Goal: Task Accomplishment & Management: Complete application form

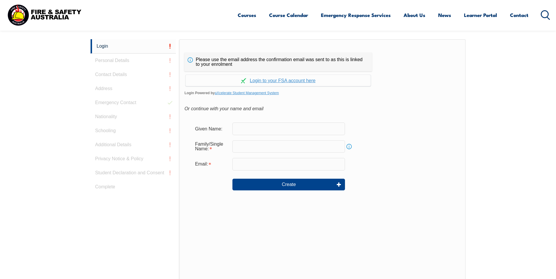
scroll to position [156, 0]
click at [273, 129] on input "text" at bounding box center [288, 128] width 112 height 12
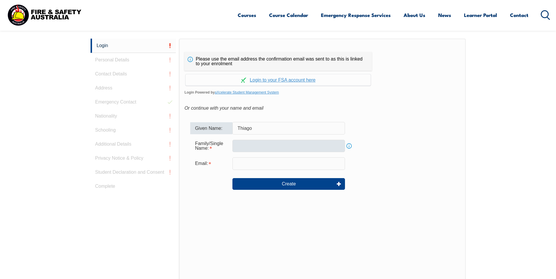
type input "Thiago"
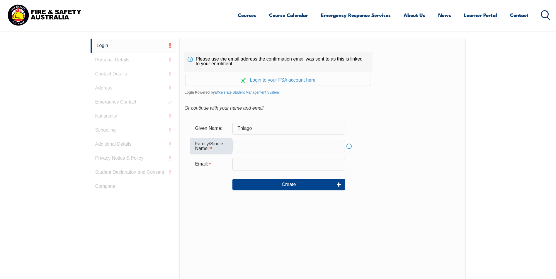
click at [240, 144] on input "text" at bounding box center [288, 146] width 112 height 12
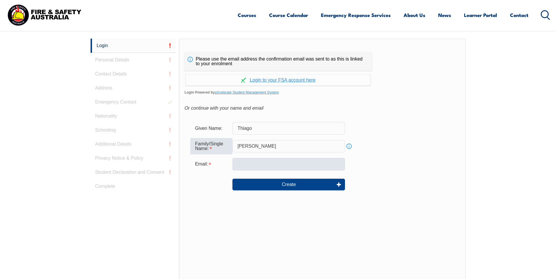
type input "Dos Santos Mello"
click at [245, 163] on input "email" at bounding box center [288, 164] width 112 height 12
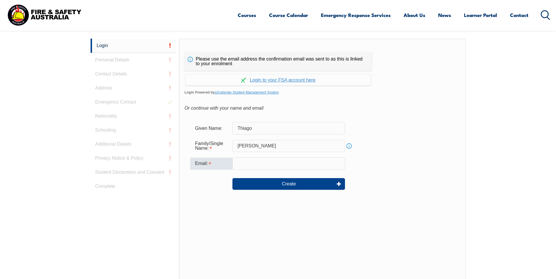
type input "[EMAIL_ADDRESS][DOMAIN_NAME]"
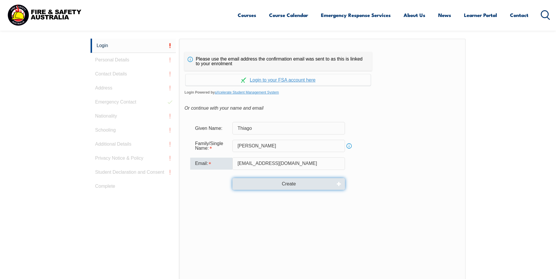
click at [304, 183] on button "Create" at bounding box center [288, 184] width 112 height 12
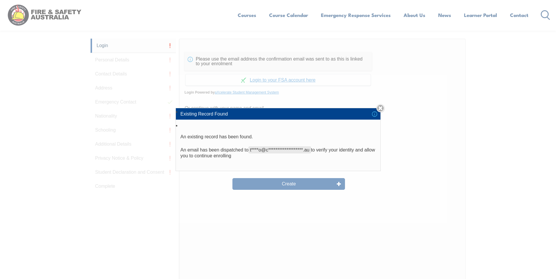
click at [378, 108] on link "Close" at bounding box center [380, 108] width 8 height 8
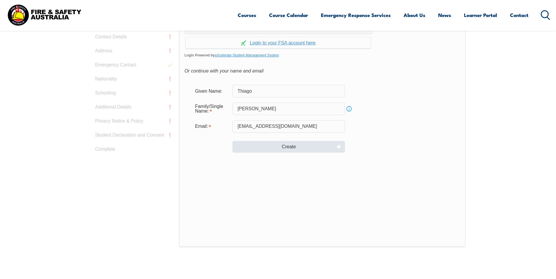
scroll to position [127, 0]
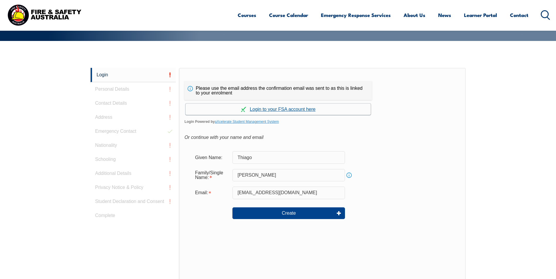
click at [289, 110] on link "Continue with aXcelerate" at bounding box center [277, 109] width 185 height 11
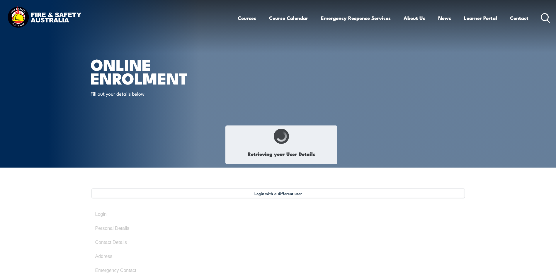
type input "Thiago"
type input "[PERSON_NAME]"
type input "[DATE]"
type input "HDGZNDPY5T"
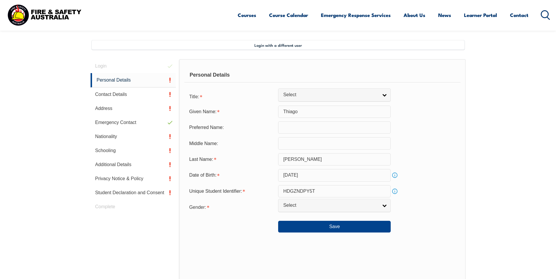
scroll to position [160, 0]
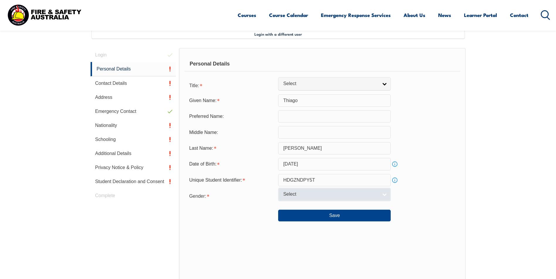
click at [382, 197] on link "Select" at bounding box center [334, 194] width 112 height 13
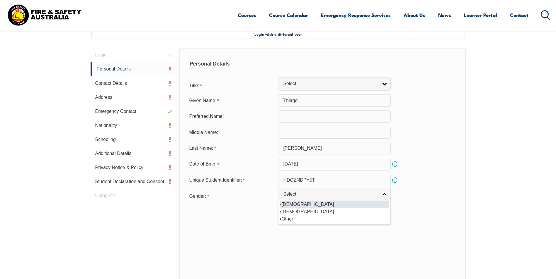
click at [294, 205] on li "[DEMOGRAPHIC_DATA]" at bounding box center [334, 204] width 110 height 7
select select "M"
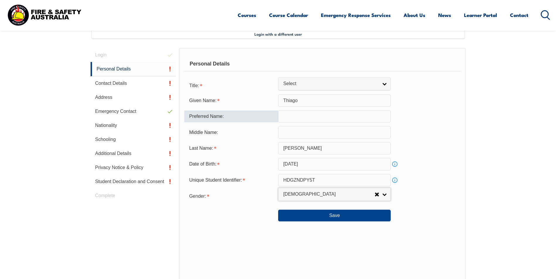
click at [299, 119] on input "text" at bounding box center [334, 116] width 112 height 12
type input "Thiago"
click at [318, 83] on span "Select" at bounding box center [330, 84] width 95 height 6
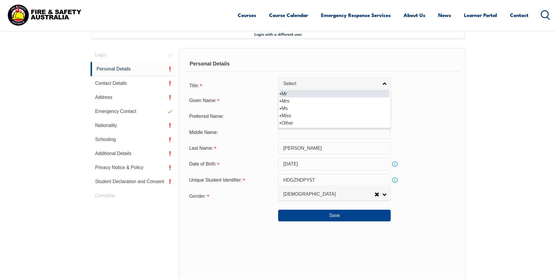
click at [289, 93] on li "Mr" at bounding box center [334, 93] width 110 height 7
select select "Mr"
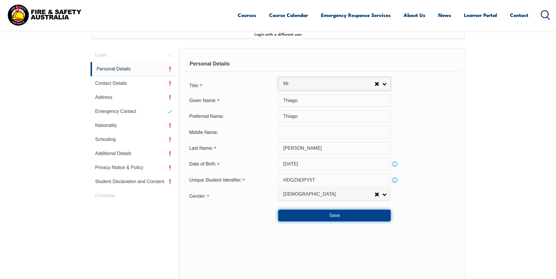
click at [322, 216] on button "Save" at bounding box center [334, 216] width 112 height 12
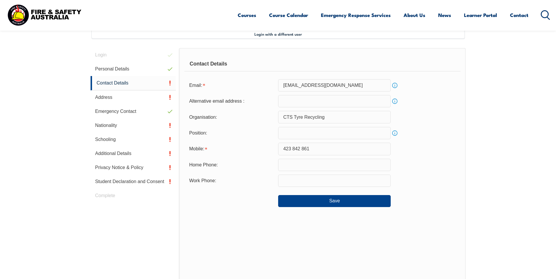
click at [291, 103] on input "email" at bounding box center [334, 101] width 112 height 12
type input "tsmello84@gmail.com"
click at [297, 182] on input "text" at bounding box center [334, 181] width 112 height 12
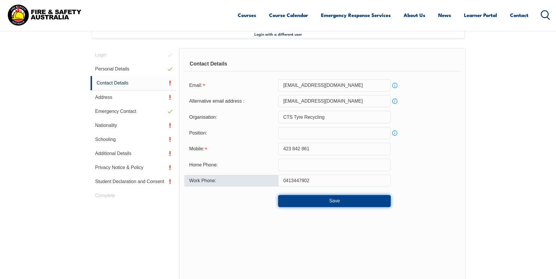
click at [343, 198] on button "Save" at bounding box center [334, 201] width 112 height 12
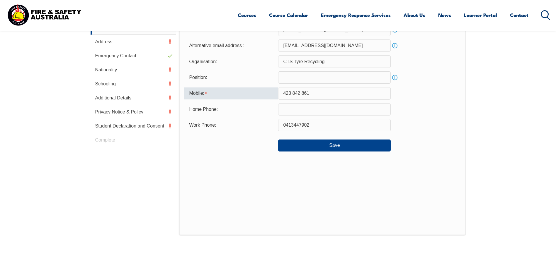
scroll to position [215, 0]
click at [234, 147] on div at bounding box center [231, 144] width 94 height 6
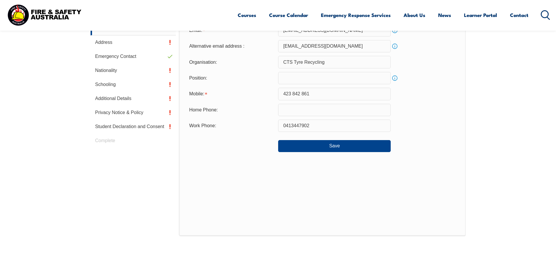
drag, startPoint x: 286, startPoint y: 124, endPoint x: 291, endPoint y: 124, distance: 4.4
click at [286, 124] on input "0413447902" at bounding box center [334, 126] width 112 height 12
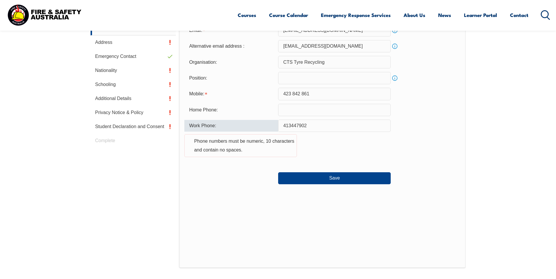
drag, startPoint x: 291, startPoint y: 125, endPoint x: 301, endPoint y: 125, distance: 10.3
click at [291, 125] on input "413447902" at bounding box center [334, 126] width 112 height 12
click at [301, 125] on input "413 447902" at bounding box center [334, 126] width 112 height 12
click at [294, 126] on input "413 447902" at bounding box center [334, 126] width 112 height 12
drag, startPoint x: 283, startPoint y: 125, endPoint x: 301, endPoint y: 130, distance: 19.3
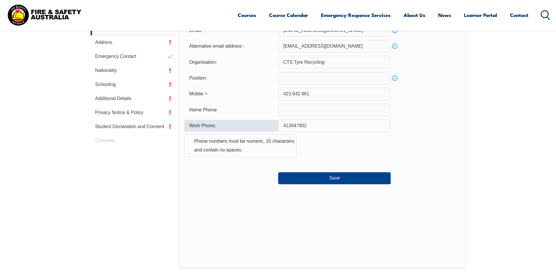
click at [283, 125] on input "413447902" at bounding box center [334, 126] width 112 height 12
click at [284, 94] on input "423 842 861" at bounding box center [334, 94] width 112 height 12
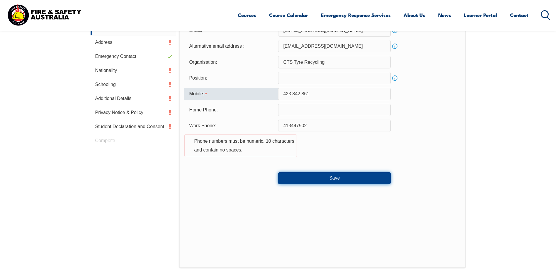
click at [337, 179] on button "Save" at bounding box center [334, 179] width 112 height 12
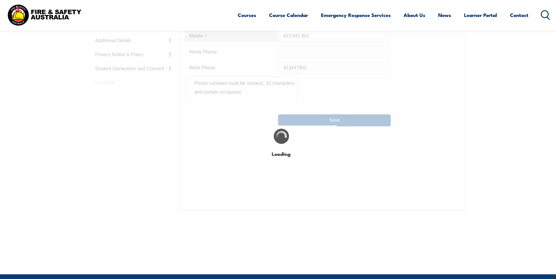
type input "0413447902"
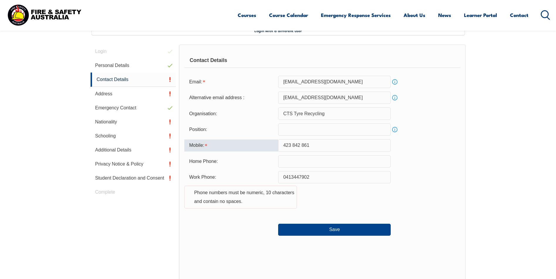
scroll to position [156, 0]
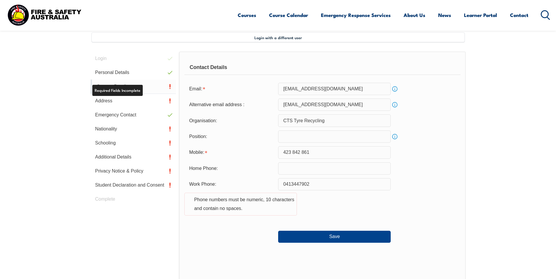
click at [131, 86] on link "Contact Details" at bounding box center [134, 87] width 86 height 14
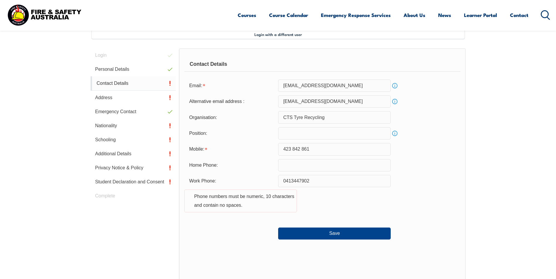
scroll to position [160, 0]
click at [125, 83] on link "Contact Details" at bounding box center [134, 83] width 86 height 14
click at [113, 97] on link "Address" at bounding box center [134, 98] width 86 height 14
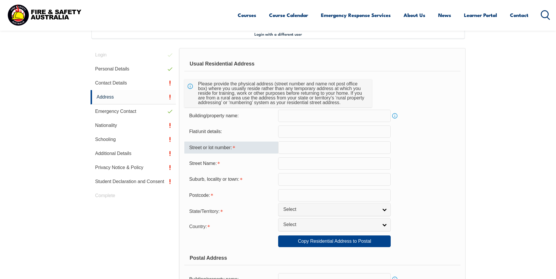
click at [314, 148] on input "text" at bounding box center [334, 147] width 112 height 12
type input "6"
type input "13"
click at [293, 165] on input "text" at bounding box center [334, 164] width 112 height 12
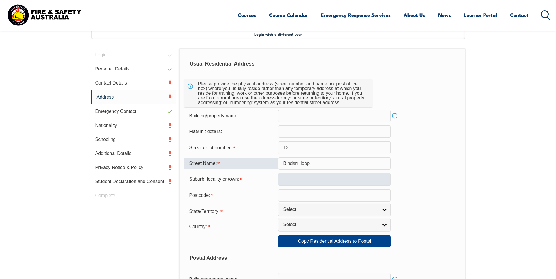
type input "Bindarri loop"
click at [311, 179] on input "text" at bounding box center [334, 179] width 112 height 12
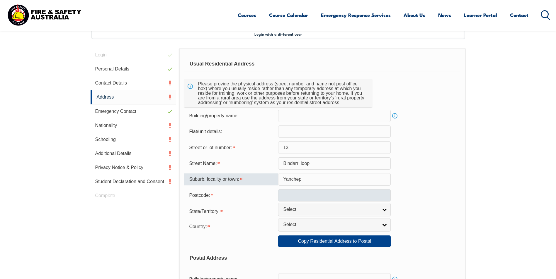
type input "Yanchep"
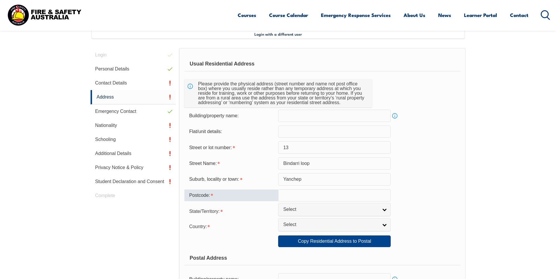
click at [299, 199] on input "text" at bounding box center [334, 196] width 112 height 12
type input "6035"
click at [297, 213] on span "Select" at bounding box center [330, 210] width 95 height 6
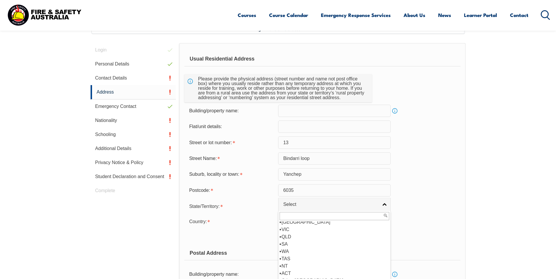
scroll to position [218, 0]
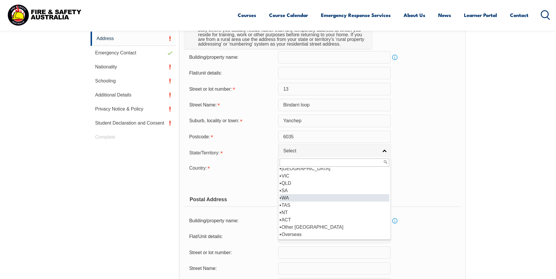
click at [292, 199] on li "WA" at bounding box center [334, 198] width 110 height 7
select select "WA"
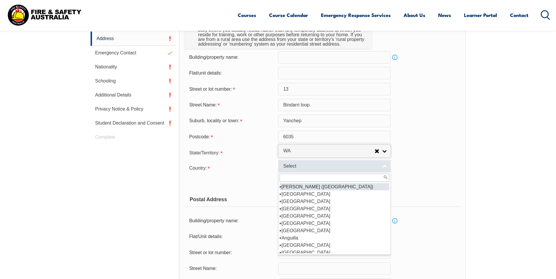
click at [303, 167] on span "Select" at bounding box center [330, 166] width 95 height 6
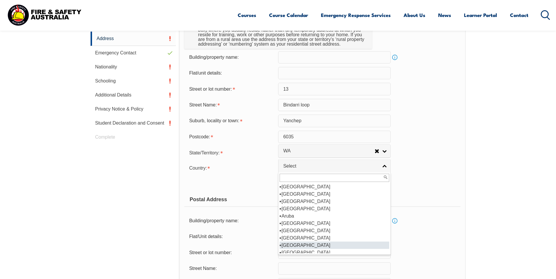
scroll to position [88, 0]
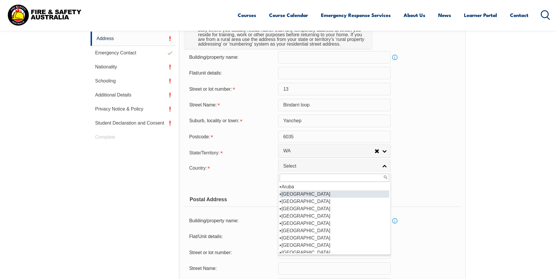
click at [299, 195] on li "Australia" at bounding box center [334, 194] width 110 height 7
select select "1101"
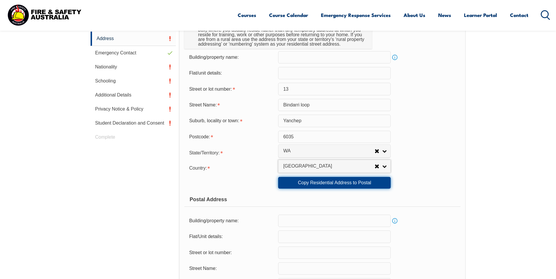
click at [349, 185] on link "Copy Residential Address to Postal" at bounding box center [334, 183] width 112 height 12
type input "13"
type input "Bindarri loop"
type input "Yanchep"
select select "WA"
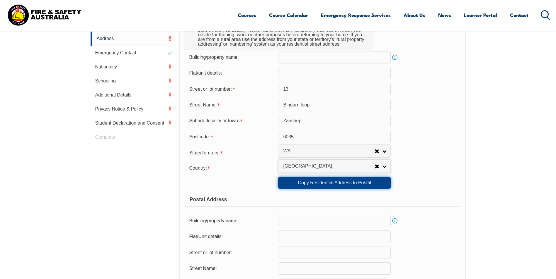
type input "6035"
select select "1101"
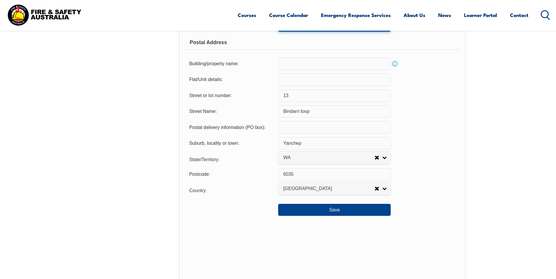
scroll to position [453, 0]
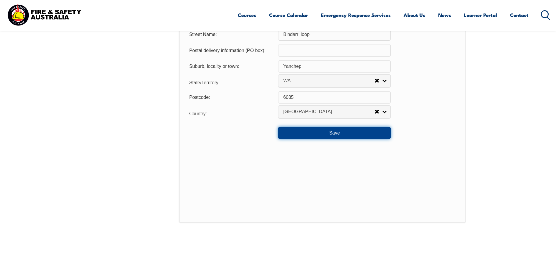
click at [345, 136] on button "Save" at bounding box center [334, 133] width 112 height 12
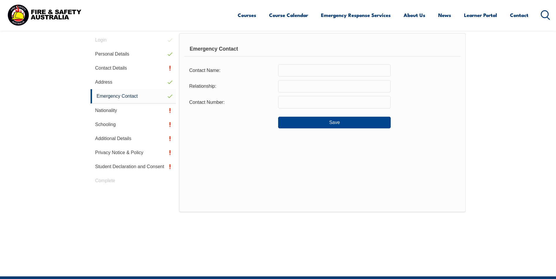
scroll to position [160, 0]
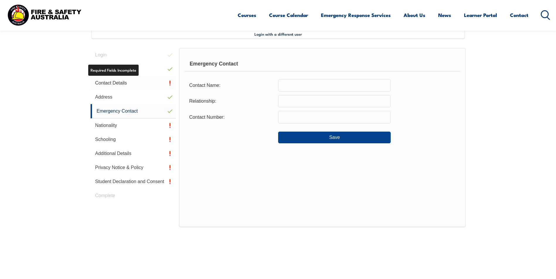
click at [125, 82] on link "Contact Details" at bounding box center [134, 83] width 86 height 14
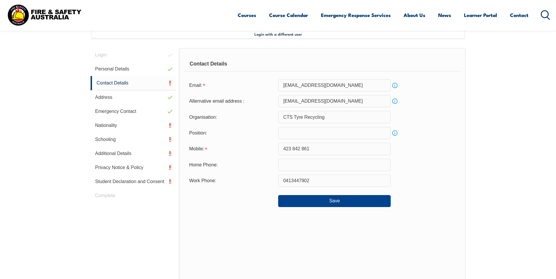
click at [314, 180] on input "0413447902" at bounding box center [334, 181] width 112 height 12
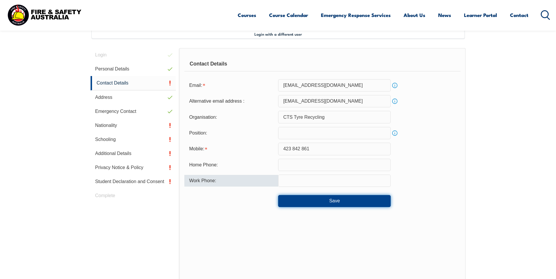
click at [323, 200] on button "Save" at bounding box center [334, 201] width 112 height 12
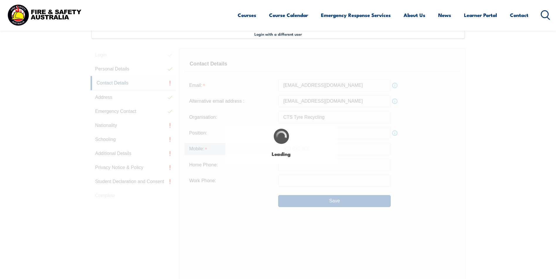
type input "0413447902"
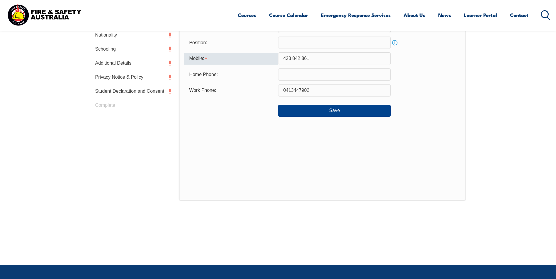
scroll to position [215, 0]
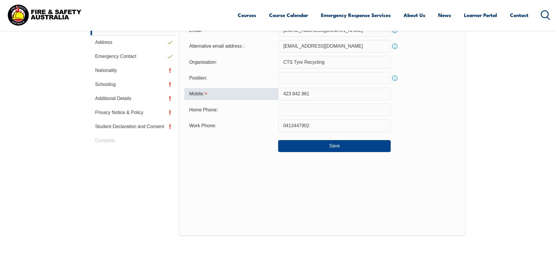
drag, startPoint x: 315, startPoint y: 94, endPoint x: 319, endPoint y: 95, distance: 3.5
click at [315, 94] on input "423 842 861" at bounding box center [334, 94] width 112 height 12
click at [301, 93] on input "423 842 861" at bounding box center [334, 94] width 112 height 12
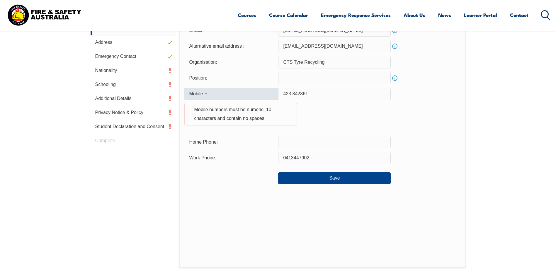
click at [293, 95] on input "423 842861" at bounding box center [334, 94] width 112 height 12
drag, startPoint x: 283, startPoint y: 91, endPoint x: 317, endPoint y: 95, distance: 34.5
click at [283, 91] on input "423842861" at bounding box center [334, 94] width 112 height 12
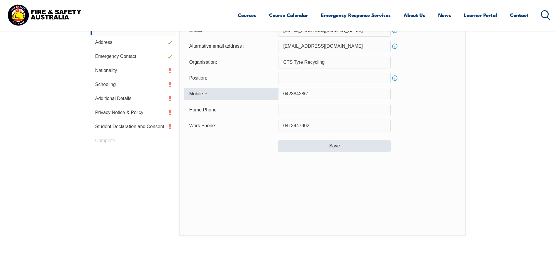
type input "0423842861"
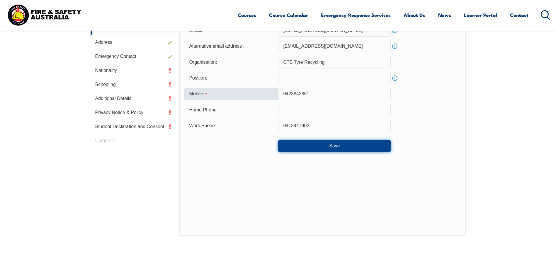
click at [336, 146] on button "Save" at bounding box center [334, 146] width 112 height 12
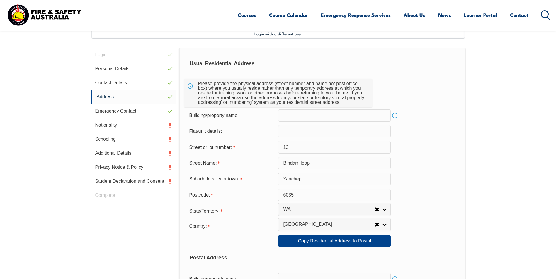
scroll to position [160, 0]
click at [111, 125] on link "Nationality" at bounding box center [134, 126] width 86 height 14
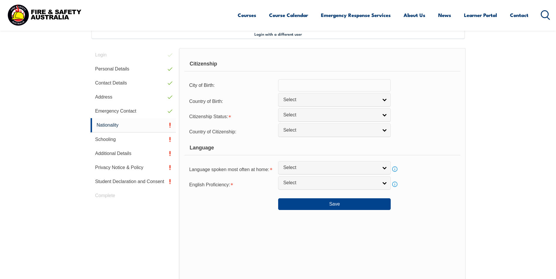
click at [310, 86] on input "text" at bounding box center [334, 85] width 112 height 12
type input "T"
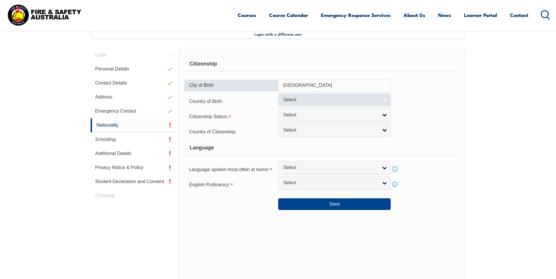
type input "Rio de Janeiro"
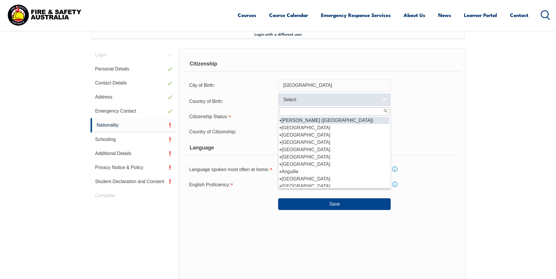
click at [312, 101] on span "Select" at bounding box center [330, 100] width 95 height 6
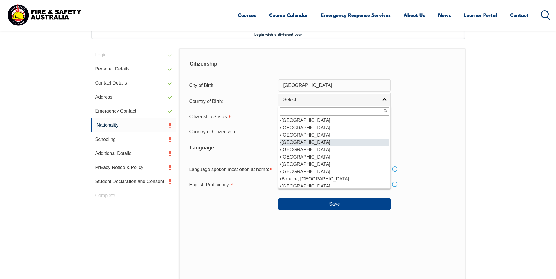
scroll to position [176, 0]
click at [297, 170] on li "Brazil" at bounding box center [334, 171] width 110 height 7
select select "8203"
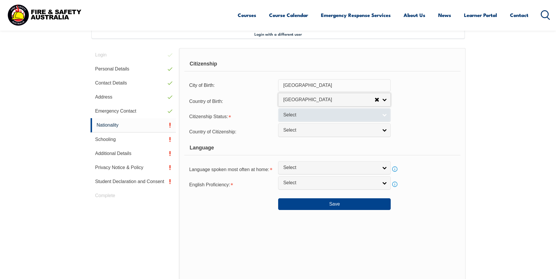
click at [307, 114] on span "Select" at bounding box center [330, 115] width 95 height 6
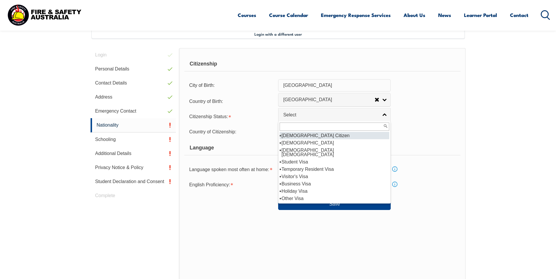
click at [307, 135] on li "Australian Citizen" at bounding box center [334, 135] width 110 height 7
select select "1"
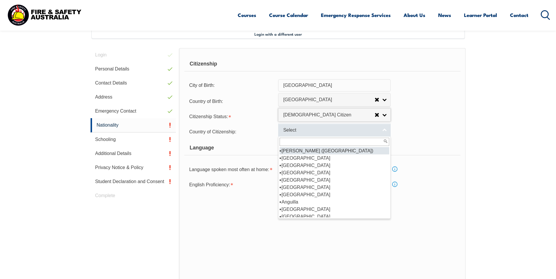
click at [306, 131] on span "Select" at bounding box center [330, 130] width 95 height 6
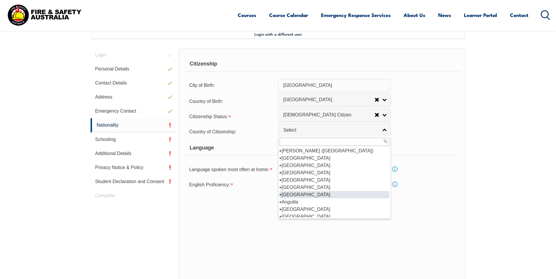
scroll to position [59, 0]
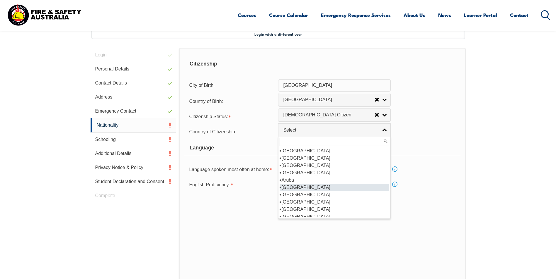
click at [298, 187] on li "Australia" at bounding box center [334, 187] width 110 height 7
select select "1101"
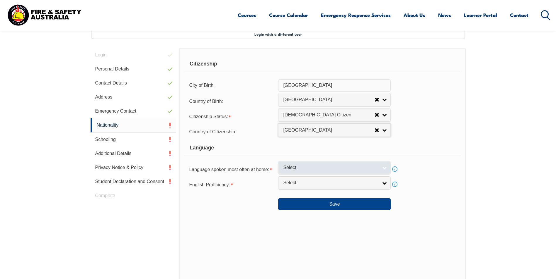
click at [321, 169] on span "Select" at bounding box center [330, 168] width 95 height 6
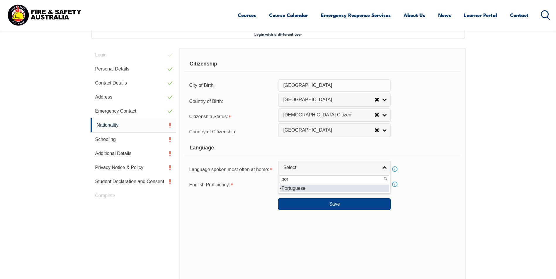
type input "por"
click at [293, 188] on li "Por tuguese" at bounding box center [334, 188] width 110 height 7
select select "2302"
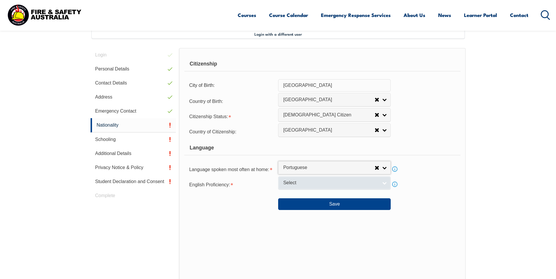
click at [294, 183] on span "Select" at bounding box center [330, 183] width 95 height 6
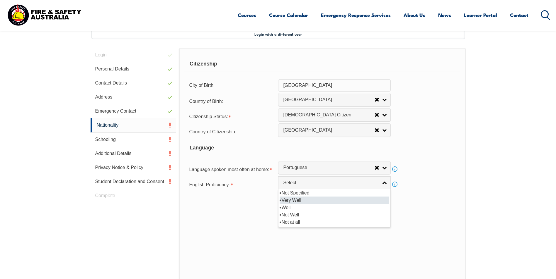
click at [299, 199] on li "Very Well" at bounding box center [334, 200] width 110 height 7
select select "1"
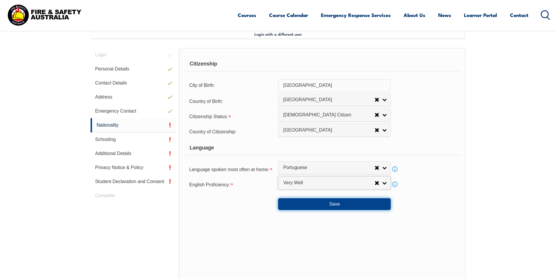
click at [328, 209] on button "Save" at bounding box center [334, 205] width 112 height 12
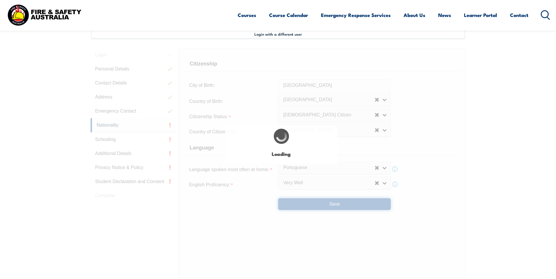
scroll to position [0, 0]
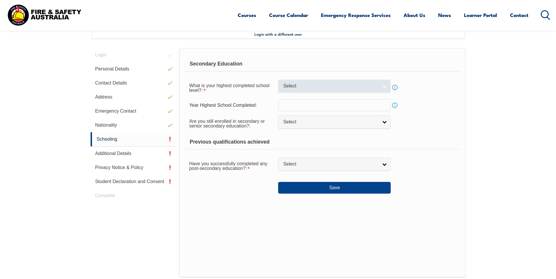
click at [350, 83] on link "Select" at bounding box center [334, 86] width 112 height 13
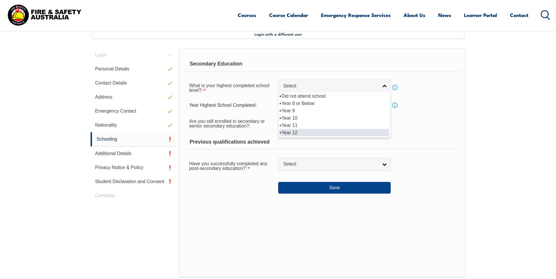
click at [302, 133] on li "Year 12" at bounding box center [334, 132] width 110 height 7
select select "12"
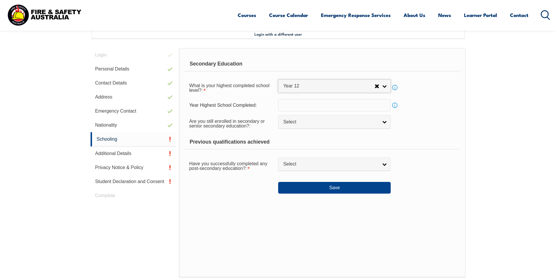
click at [351, 106] on input "text" at bounding box center [334, 105] width 112 height 12
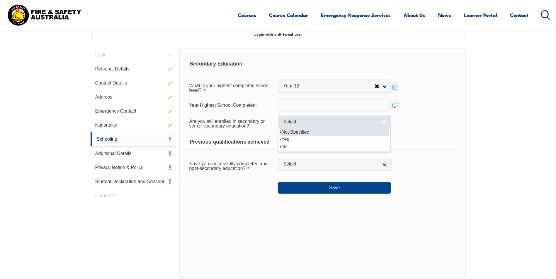
click at [351, 124] on span "Select" at bounding box center [330, 122] width 95 height 6
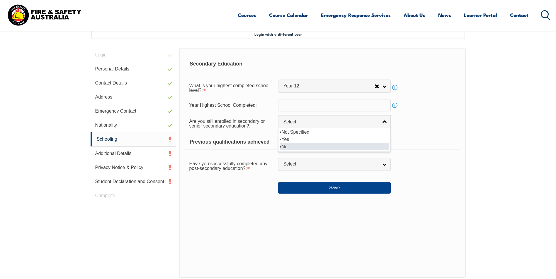
click at [295, 147] on li "No" at bounding box center [334, 146] width 110 height 7
select select "false"
click at [327, 108] on input "text" at bounding box center [334, 105] width 112 height 12
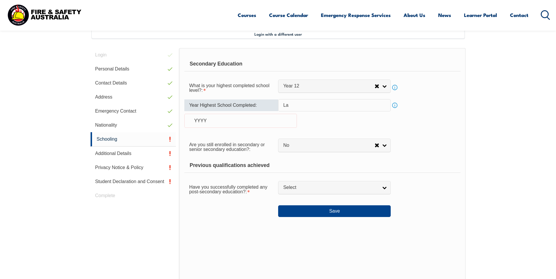
type input "L"
click at [325, 187] on span "Select" at bounding box center [330, 188] width 95 height 6
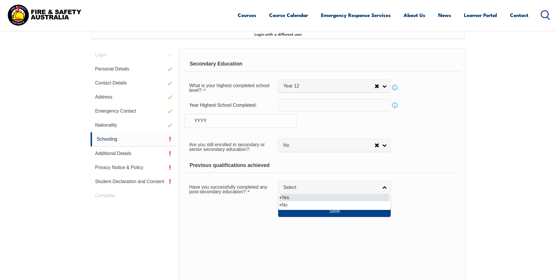
click at [288, 199] on li "Yes" at bounding box center [334, 197] width 110 height 7
select select "true"
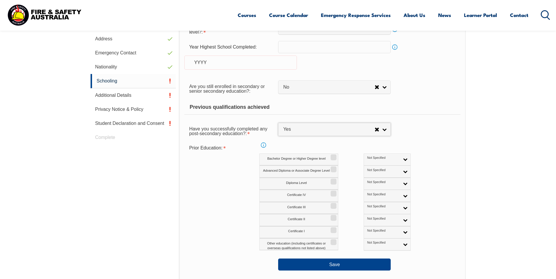
scroll to position [218, 0]
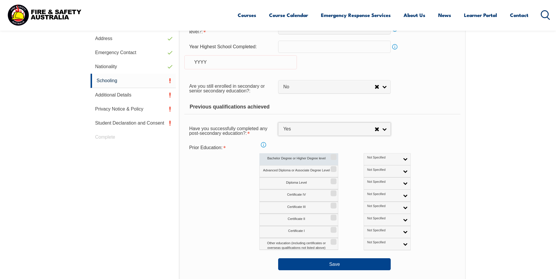
click at [332, 156] on input "Bachelor Degree or Higher Degree level" at bounding box center [333, 155] width 4 height 1
checkbox input "true"
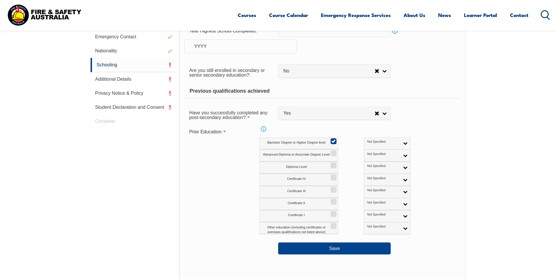
scroll to position [248, 0]
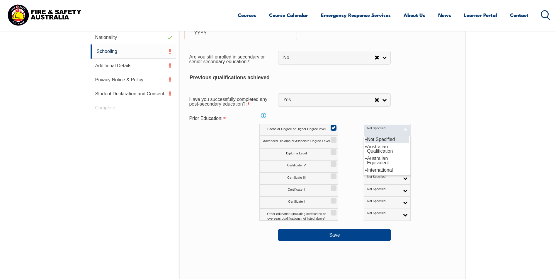
click at [381, 130] on link "Not Specified" at bounding box center [387, 130] width 47 height 12
click at [365, 169] on li "International" at bounding box center [387, 170] width 44 height 7
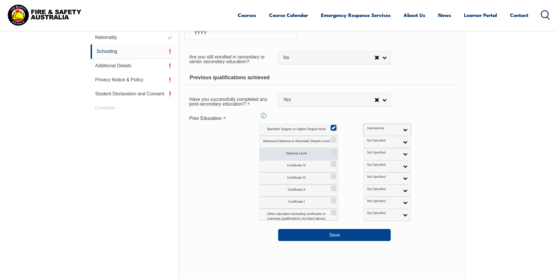
click at [337, 151] on label "Diploma Level" at bounding box center [298, 155] width 79 height 12
click at [334, 151] on input "Diploma Level" at bounding box center [333, 150] width 4 height 1
checkbox input "true"
click at [364, 157] on link "Not Specified" at bounding box center [387, 155] width 47 height 12
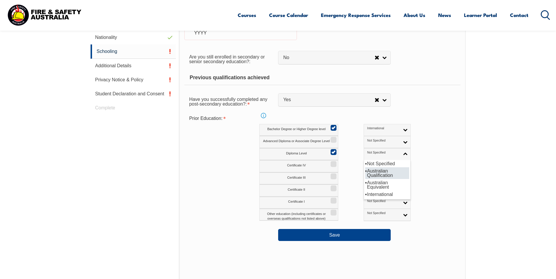
click at [365, 171] on li "Australian Qualification" at bounding box center [387, 174] width 44 height 12
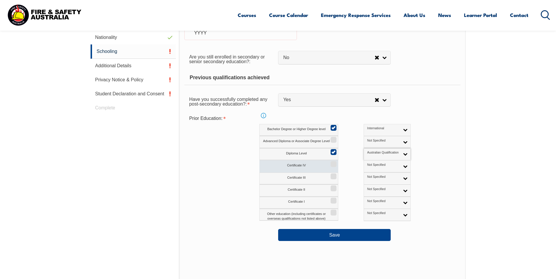
click at [332, 163] on input "Certificate IV" at bounding box center [333, 162] width 4 height 1
checkbox input "true"
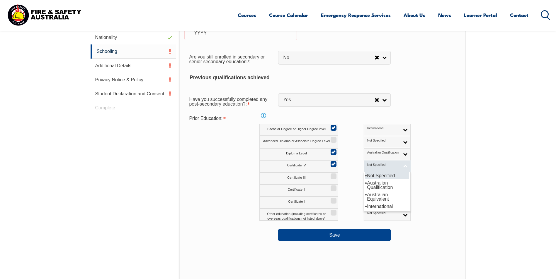
click at [367, 166] on span "Not Specified" at bounding box center [383, 165] width 33 height 4
click at [365, 183] on li "Australian Qualification" at bounding box center [387, 186] width 44 height 12
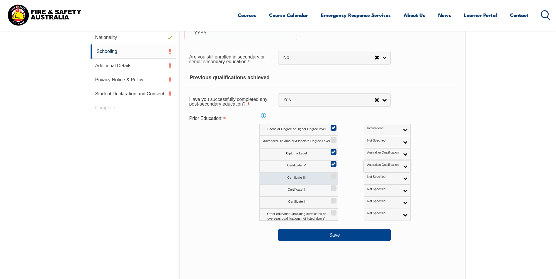
click at [331, 175] on input "Certificate III" at bounding box center [333, 174] width 4 height 1
checkbox input "true"
click at [364, 180] on link "Not Specified" at bounding box center [387, 179] width 47 height 12
click at [365, 200] on li "Australian Qualification" at bounding box center [387, 198] width 44 height 12
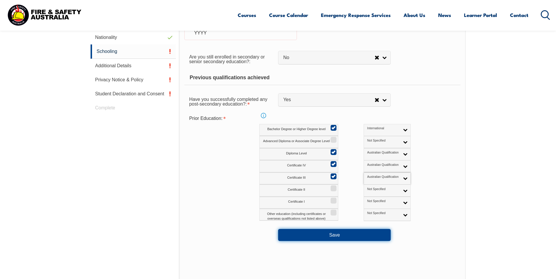
click at [330, 235] on button "Save" at bounding box center [334, 235] width 112 height 12
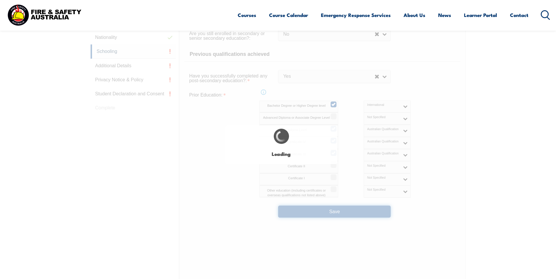
select select
select select "false"
select select "true"
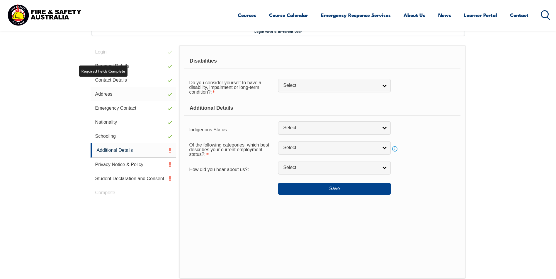
scroll to position [160, 0]
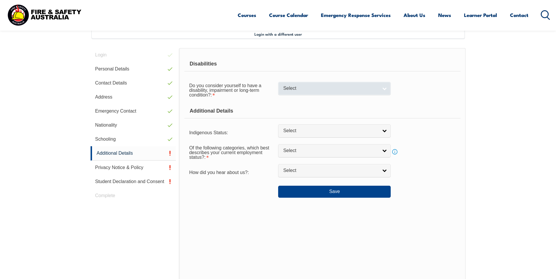
click at [325, 91] on span "Select" at bounding box center [330, 89] width 95 height 6
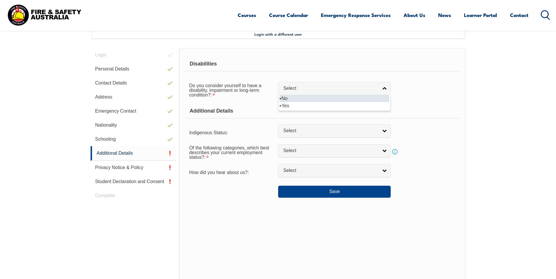
click at [286, 98] on li "No" at bounding box center [334, 98] width 110 height 7
select select "false"
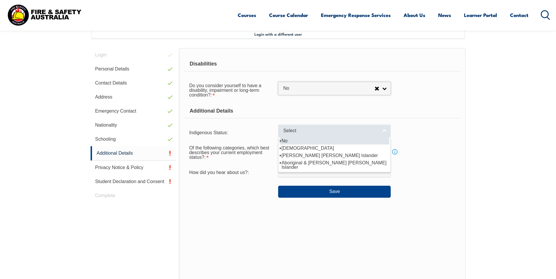
click at [311, 132] on span "Select" at bounding box center [330, 131] width 95 height 6
click at [286, 140] on li "No" at bounding box center [334, 140] width 110 height 7
select select "4"
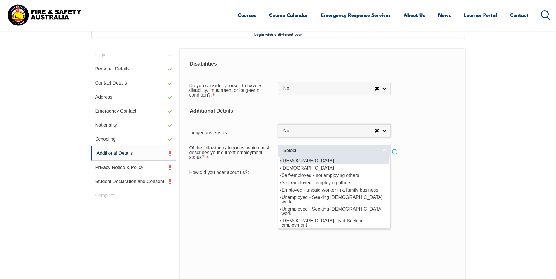
click at [321, 153] on span "Select" at bounding box center [330, 151] width 95 height 6
click at [305, 160] on li "Full-time employee" at bounding box center [334, 160] width 110 height 7
select select "1"
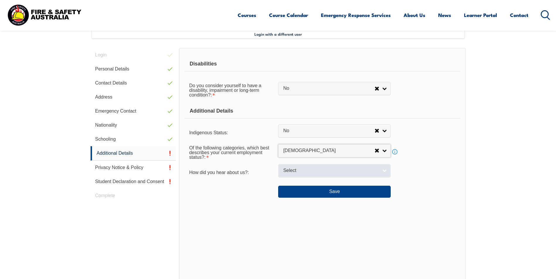
click at [303, 173] on span "Select" at bounding box center [330, 171] width 95 height 6
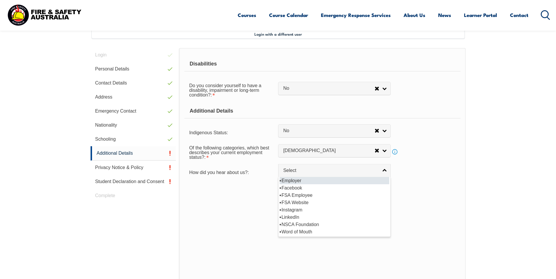
click at [299, 181] on li "Employer" at bounding box center [334, 180] width 110 height 7
select select "8019"
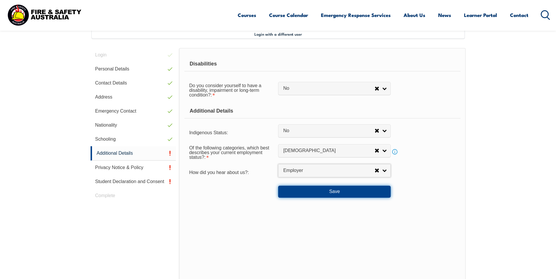
click at [337, 196] on button "Save" at bounding box center [334, 192] width 112 height 12
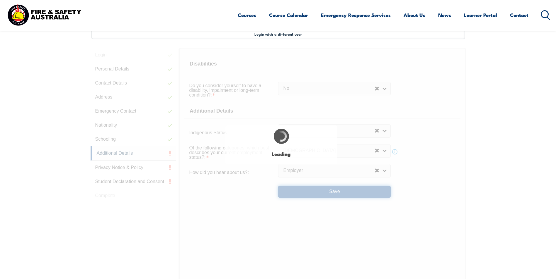
select select "false"
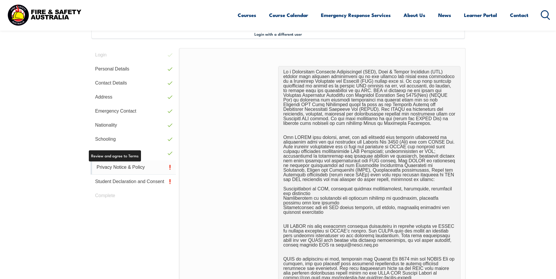
click at [120, 168] on link "Privacy Notice & Policy" at bounding box center [134, 168] width 86 height 14
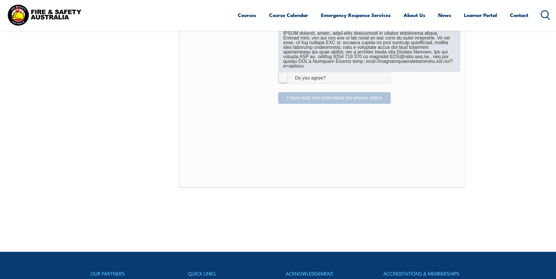
scroll to position [365, 0]
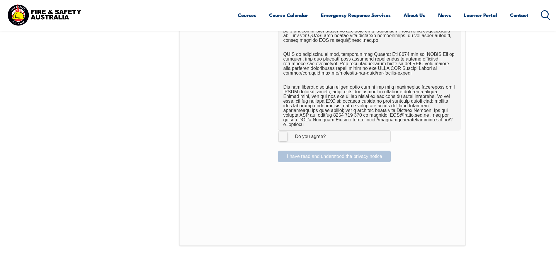
click at [283, 133] on label "I Agree Do you agree?" at bounding box center [334, 137] width 112 height 12
click at [330, 133] on input "I Agree Do you agree?" at bounding box center [335, 136] width 10 height 11
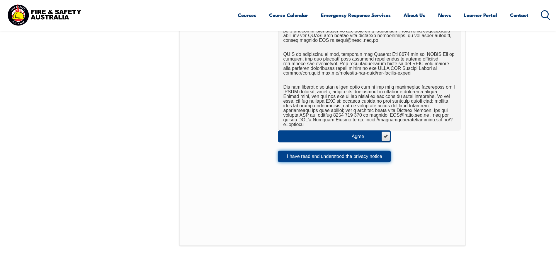
click at [338, 152] on button "I have read and understood the privacy notice" at bounding box center [334, 157] width 112 height 12
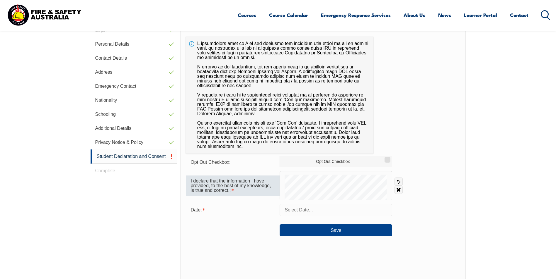
scroll to position [160, 0]
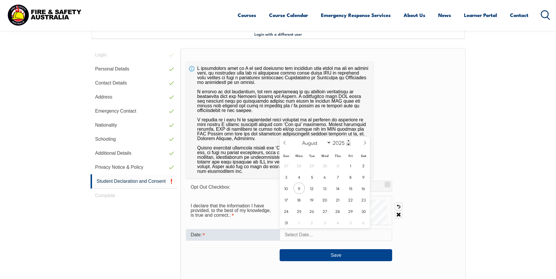
click at [311, 236] on input "text" at bounding box center [335, 235] width 112 height 12
click at [299, 191] on span "11" at bounding box center [298, 188] width 11 height 11
type input "August 11, 2025"
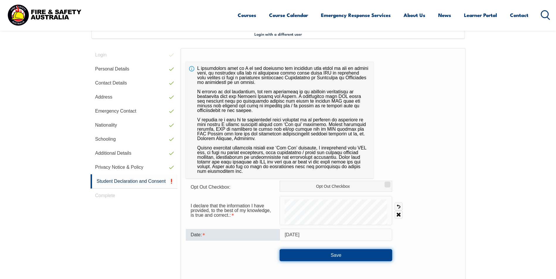
click at [343, 255] on button "Save" at bounding box center [335, 256] width 112 height 12
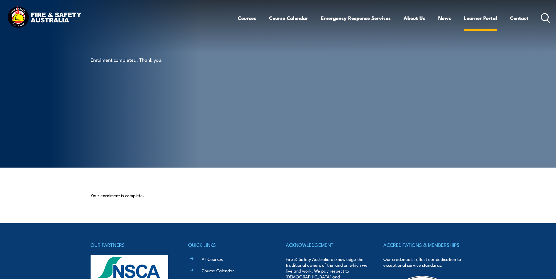
click at [480, 18] on link "Learner Portal" at bounding box center [480, 18] width 33 height 16
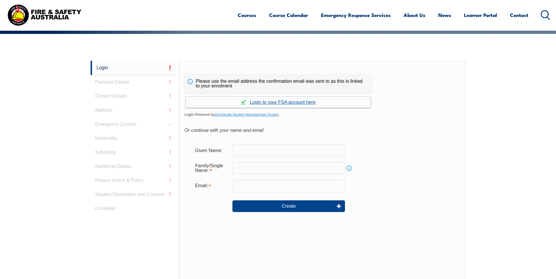
scroll to position [156, 0]
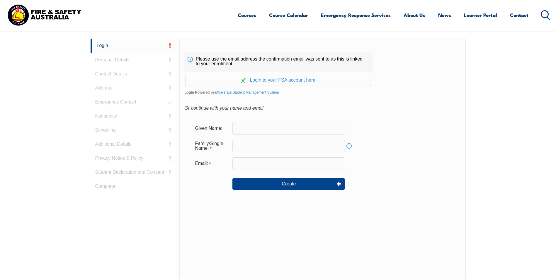
click at [250, 128] on input "text" at bounding box center [288, 128] width 112 height 12
type input "Rivaldo Luiz"
click at [251, 146] on input "text" at bounding box center [288, 146] width 112 height 12
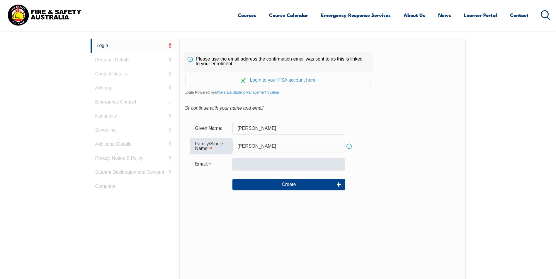
type input "De Souza"
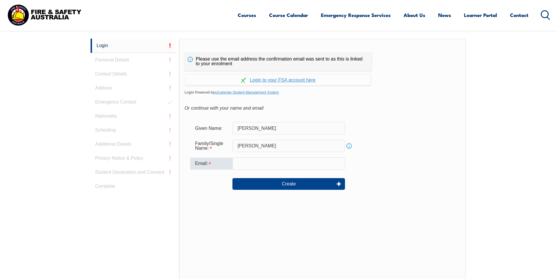
click at [241, 167] on input "email" at bounding box center [288, 164] width 112 height 12
type input "rivaldoluiz81@gmail.com"
click at [294, 80] on link "Continue with aXcelerate" at bounding box center [277, 79] width 185 height 11
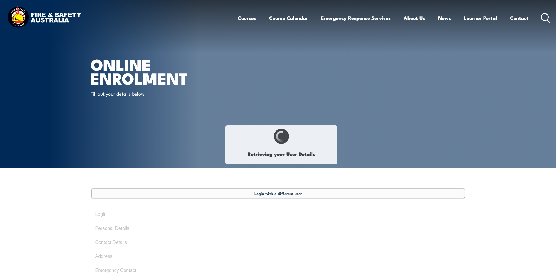
select select "Mrs"
type input "Rivaldo Luiz de Souza"
type input "Rivaldo"
type input "Luiz"
type input "de Souza"
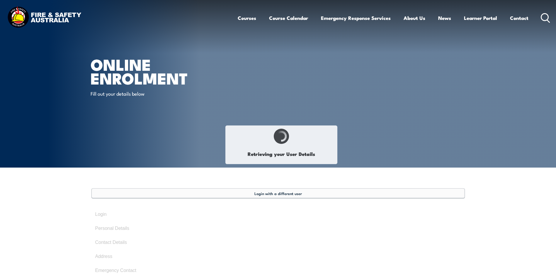
type input "August 10, 1981"
type input "X5M2LP2J87"
select select "M"
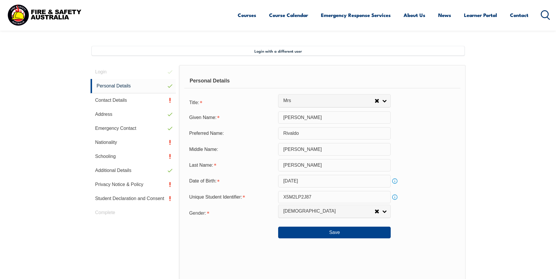
scroll to position [160, 0]
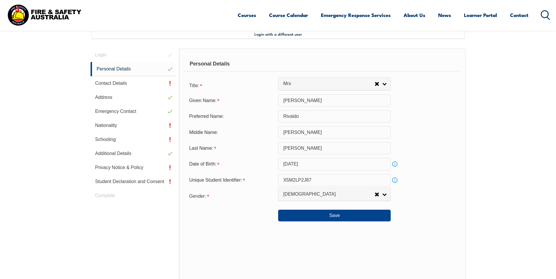
click at [340, 100] on input "Rivaldo Luiz de Souza" at bounding box center [334, 101] width 112 height 12
type input "Rivaldo"
click at [528, 154] on section "Login with a different user Login Personal Details Contact Details Address Emer…" at bounding box center [278, 189] width 556 height 362
click at [319, 214] on button "Save" at bounding box center [334, 216] width 112 height 12
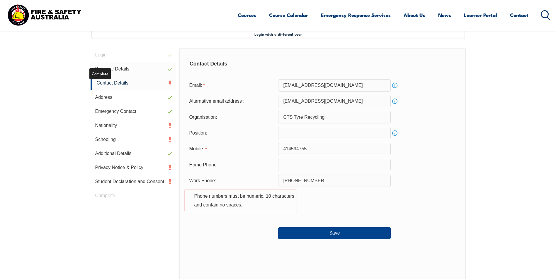
click at [141, 69] on link "Personal Details" at bounding box center [134, 69] width 86 height 14
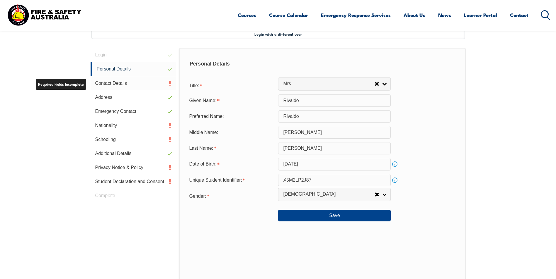
click at [122, 82] on link "Contact Details" at bounding box center [134, 83] width 86 height 14
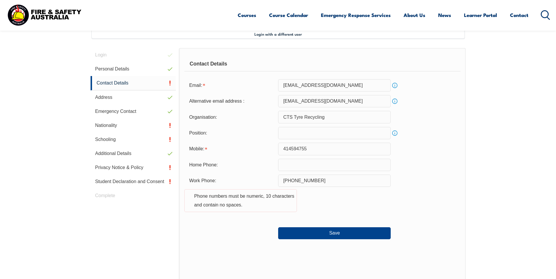
click at [293, 180] on input "+61 423 842 861" at bounding box center [334, 181] width 112 height 12
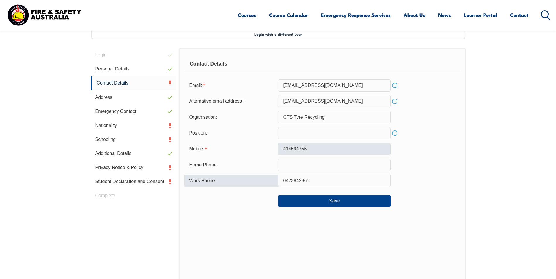
type input "0423842861"
drag, startPoint x: 283, startPoint y: 151, endPoint x: 288, endPoint y: 153, distance: 5.9
click at [283, 151] on input "414594755" at bounding box center [334, 149] width 112 height 12
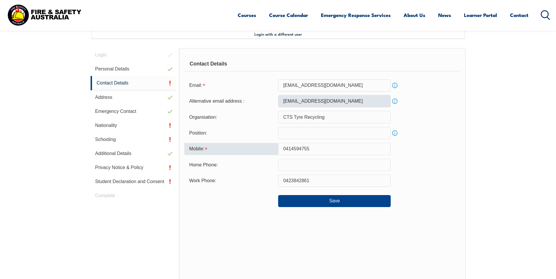
type input "0414594755"
click at [300, 101] on input "rivaluiz8@gmail.com" at bounding box center [334, 101] width 112 height 12
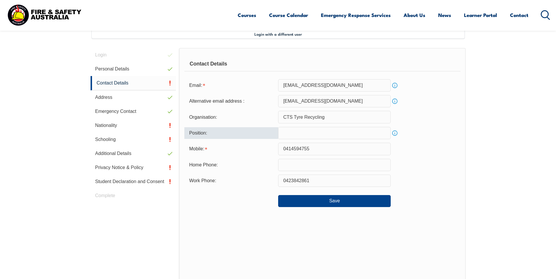
click at [326, 135] on input "text" at bounding box center [334, 133] width 112 height 12
type input "Driver"
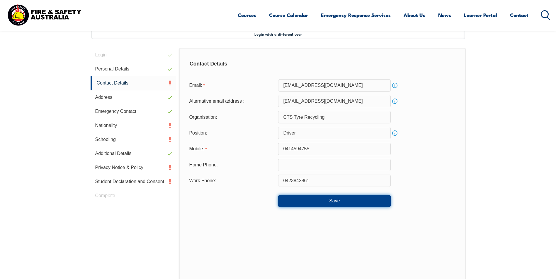
click at [342, 201] on button "Save" at bounding box center [334, 201] width 112 height 12
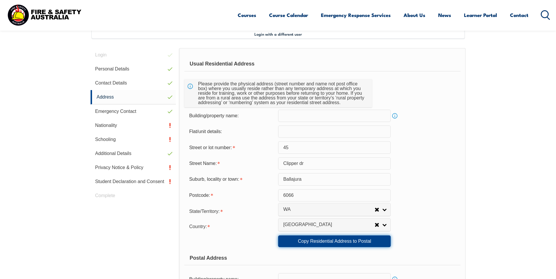
click at [353, 243] on link "Copy Residential Address to Postal" at bounding box center [334, 242] width 112 height 12
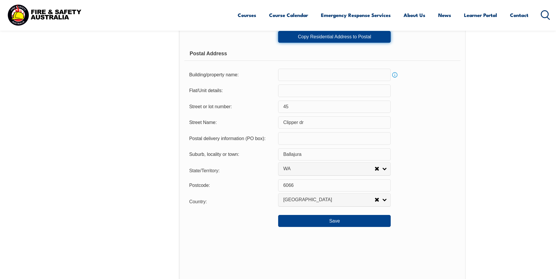
scroll to position [365, 0]
click at [329, 219] on button "Save" at bounding box center [334, 221] width 112 height 12
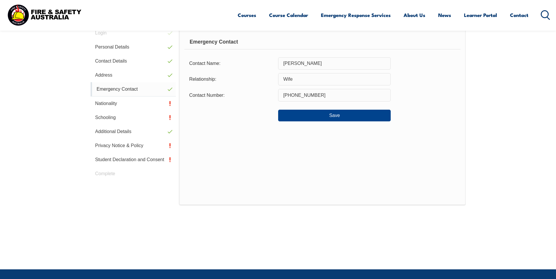
scroll to position [160, 0]
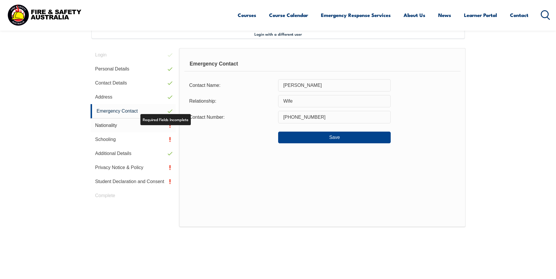
click at [112, 127] on link "Nationality" at bounding box center [134, 126] width 86 height 14
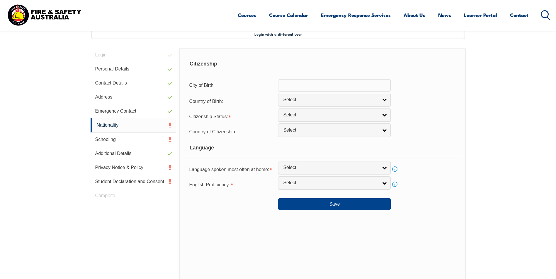
click at [329, 88] on input "text" at bounding box center [334, 85] width 112 height 12
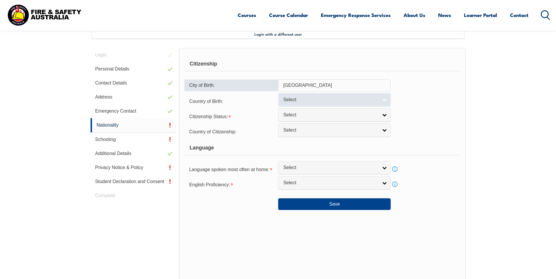
type input "Recife"
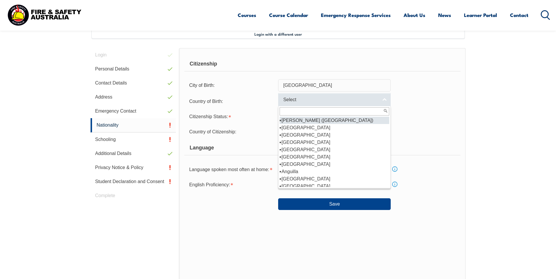
click at [307, 98] on span "Select" at bounding box center [330, 100] width 95 height 6
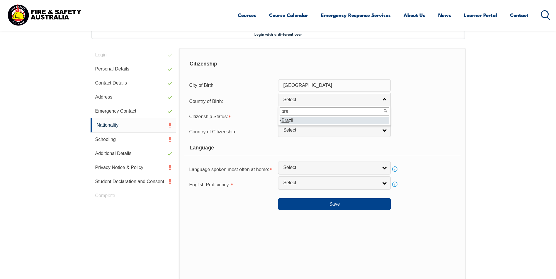
type input "bra"
click at [289, 119] on li "Bra zil" at bounding box center [334, 120] width 110 height 7
select select "8203"
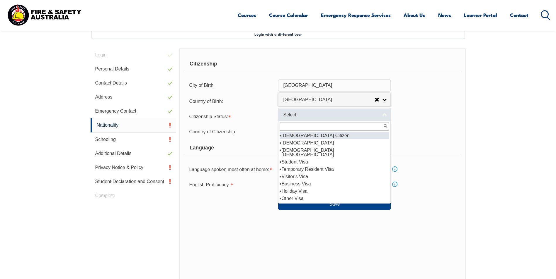
click at [301, 116] on span "Select" at bounding box center [330, 115] width 95 height 6
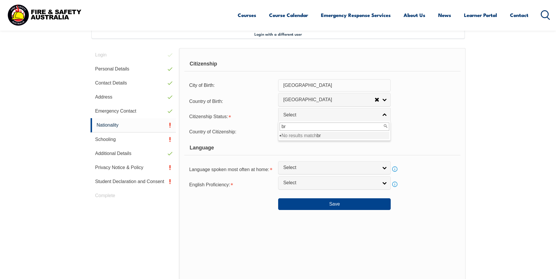
type input "b"
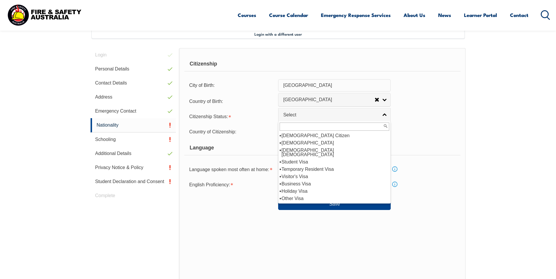
scroll to position [3, 0]
click at [302, 156] on li "Student Visa" at bounding box center [334, 159] width 110 height 7
select select "4"
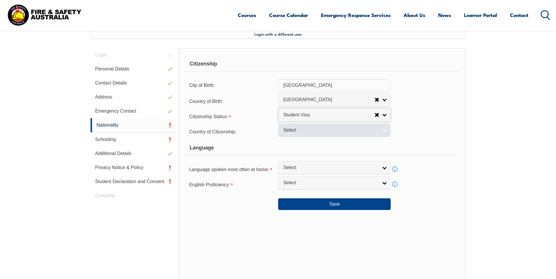
click at [299, 130] on span "Select" at bounding box center [330, 130] width 95 height 6
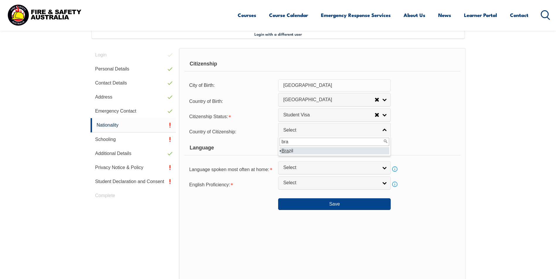
type input "bra"
click at [290, 151] on li "Bra zil" at bounding box center [334, 150] width 110 height 7
select select "8203"
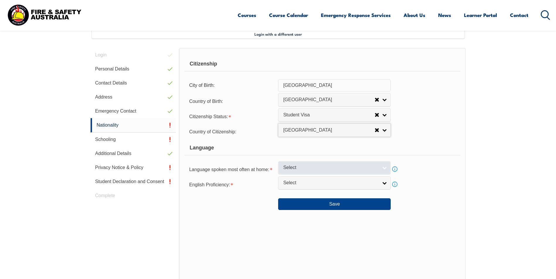
click at [309, 168] on span "Select" at bounding box center [330, 168] width 95 height 6
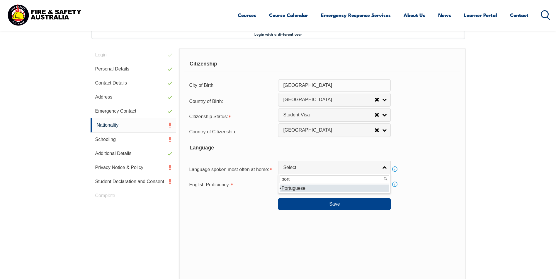
type input "port"
click at [296, 190] on li "Port uguese" at bounding box center [334, 188] width 110 height 7
select select "2302"
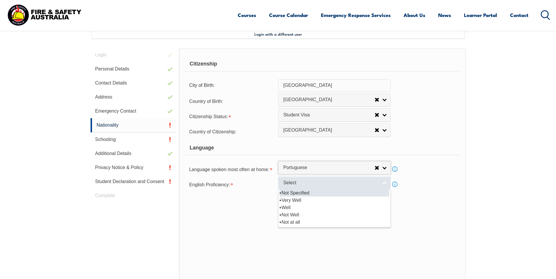
click at [301, 185] on span "Select" at bounding box center [330, 183] width 95 height 6
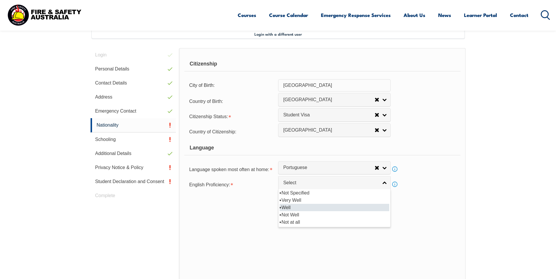
click at [296, 207] on li "Well" at bounding box center [334, 207] width 110 height 7
select select "2"
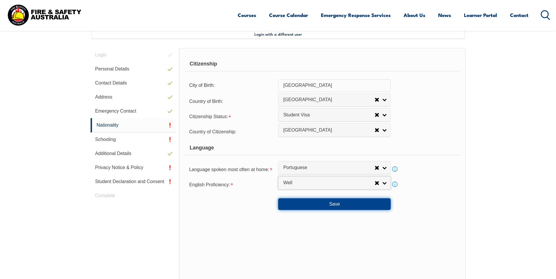
click at [345, 203] on button "Save" at bounding box center [334, 205] width 112 height 12
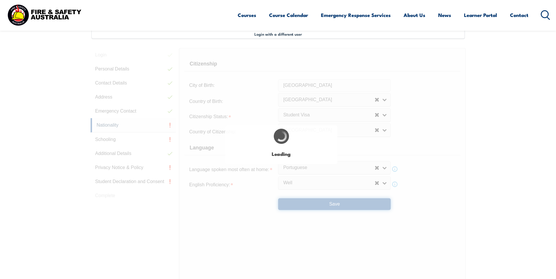
scroll to position [0, 0]
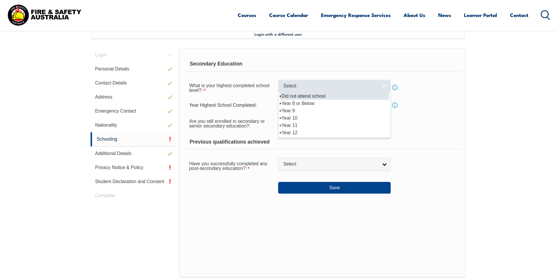
click at [294, 89] on span "Select" at bounding box center [330, 86] width 95 height 6
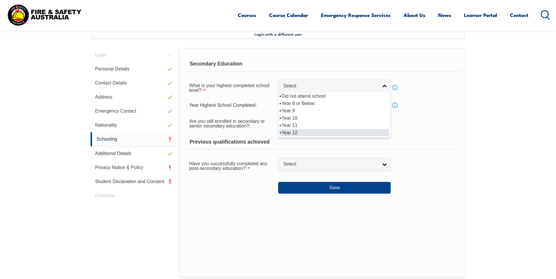
click at [296, 133] on li "Year 12" at bounding box center [334, 132] width 110 height 7
select select "12"
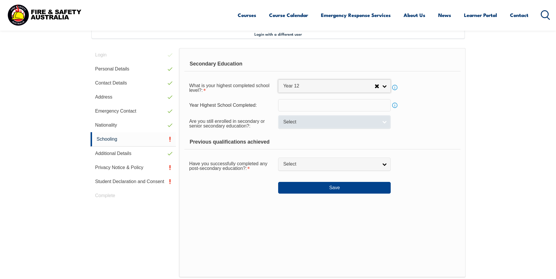
click at [324, 121] on span "Select" at bounding box center [330, 122] width 95 height 6
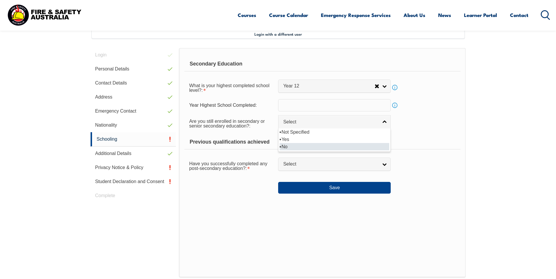
click at [307, 149] on li "No" at bounding box center [334, 146] width 110 height 7
select select "false"
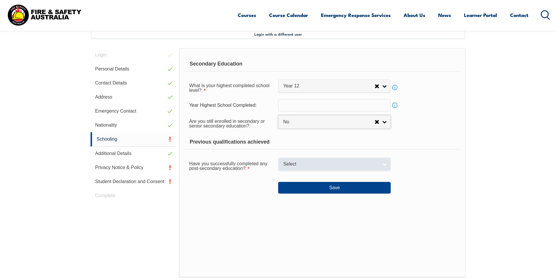
click at [340, 168] on link "Select" at bounding box center [334, 164] width 112 height 13
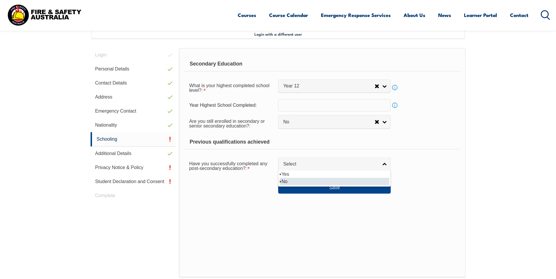
click at [289, 180] on li "No" at bounding box center [334, 181] width 110 height 7
select select "false"
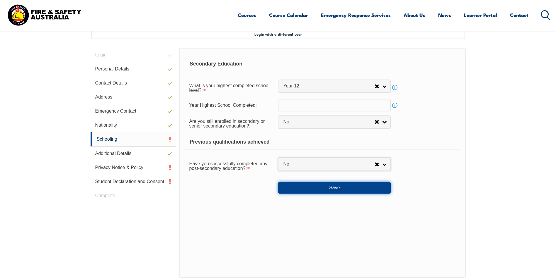
click at [332, 185] on button "Save" at bounding box center [334, 188] width 112 height 12
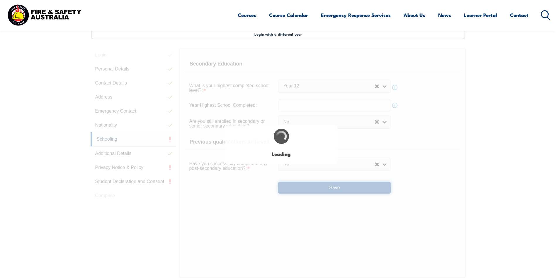
select select "false"
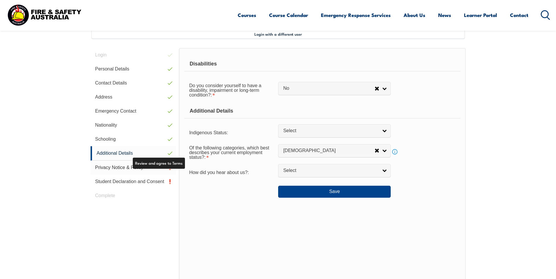
click at [110, 167] on link "Privacy Notice & Policy" at bounding box center [134, 168] width 86 height 14
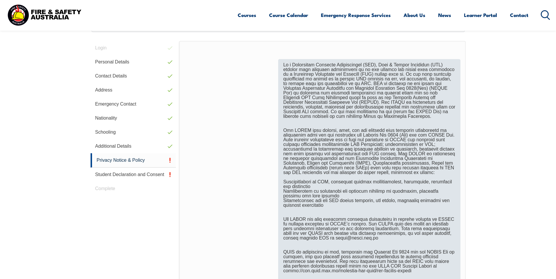
scroll to position [335, 0]
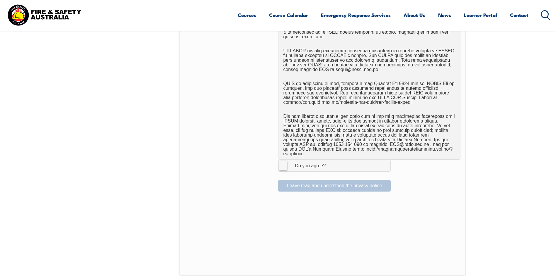
click at [281, 160] on label "I Agree Do you agree?" at bounding box center [334, 166] width 112 height 12
click at [330, 160] on input "I Agree Do you agree?" at bounding box center [335, 165] width 10 height 11
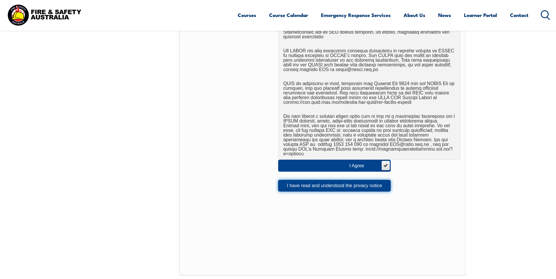
click at [303, 182] on button "I have read and understood the privacy notice" at bounding box center [334, 186] width 112 height 12
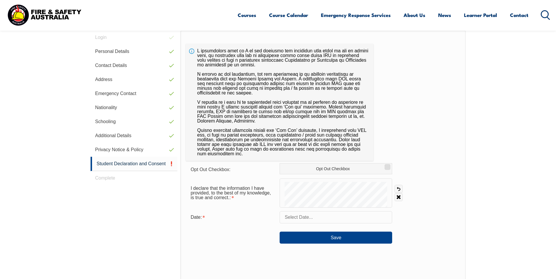
scroll to position [160, 0]
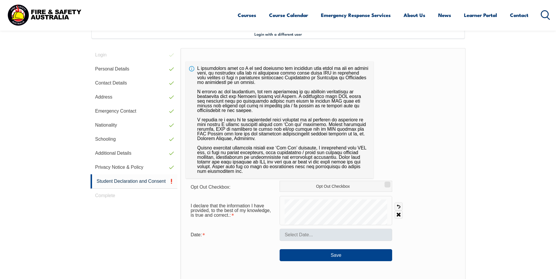
click at [320, 232] on form "Opt Out Checkbox: Opt Out Checkbox I declare that the information I have provid…" at bounding box center [323, 221] width 274 height 81
click at [399, 215] on link "Clear" at bounding box center [398, 215] width 8 height 8
click at [326, 236] on input "text" at bounding box center [335, 235] width 112 height 12
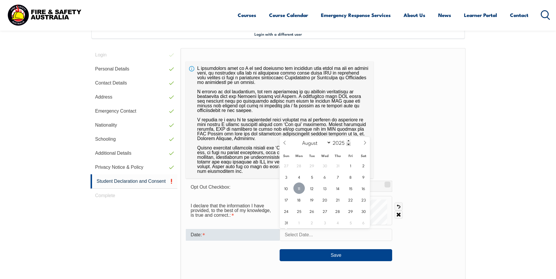
click at [297, 191] on span "11" at bounding box center [298, 188] width 11 height 11
type input "August 11, 2025"
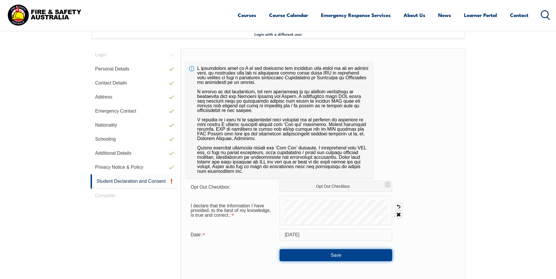
click at [338, 256] on button "Save" at bounding box center [335, 256] width 112 height 12
